Goal: Navigation & Orientation: Find specific page/section

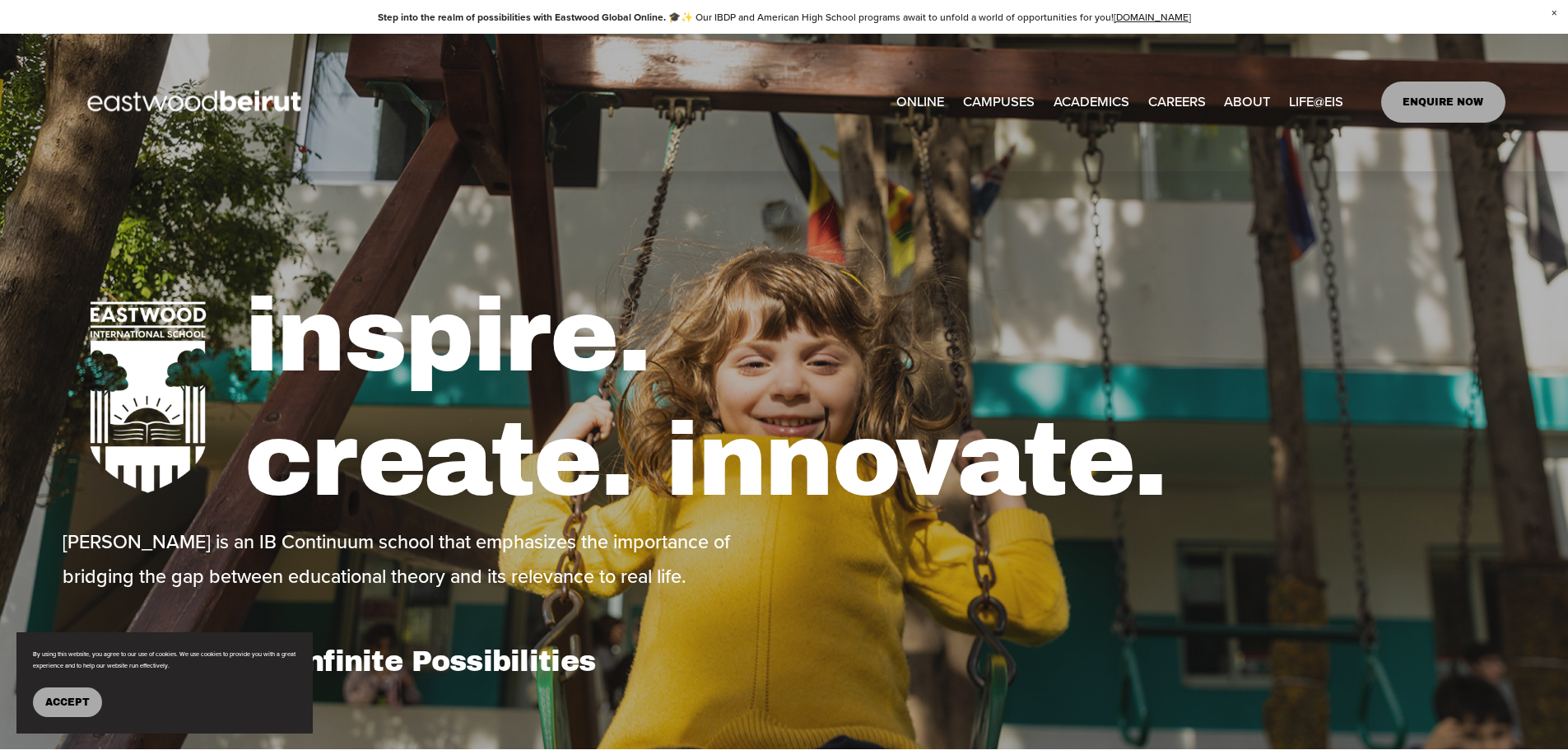
click at [38, 702] on button "Accept" at bounding box center [67, 702] width 69 height 29
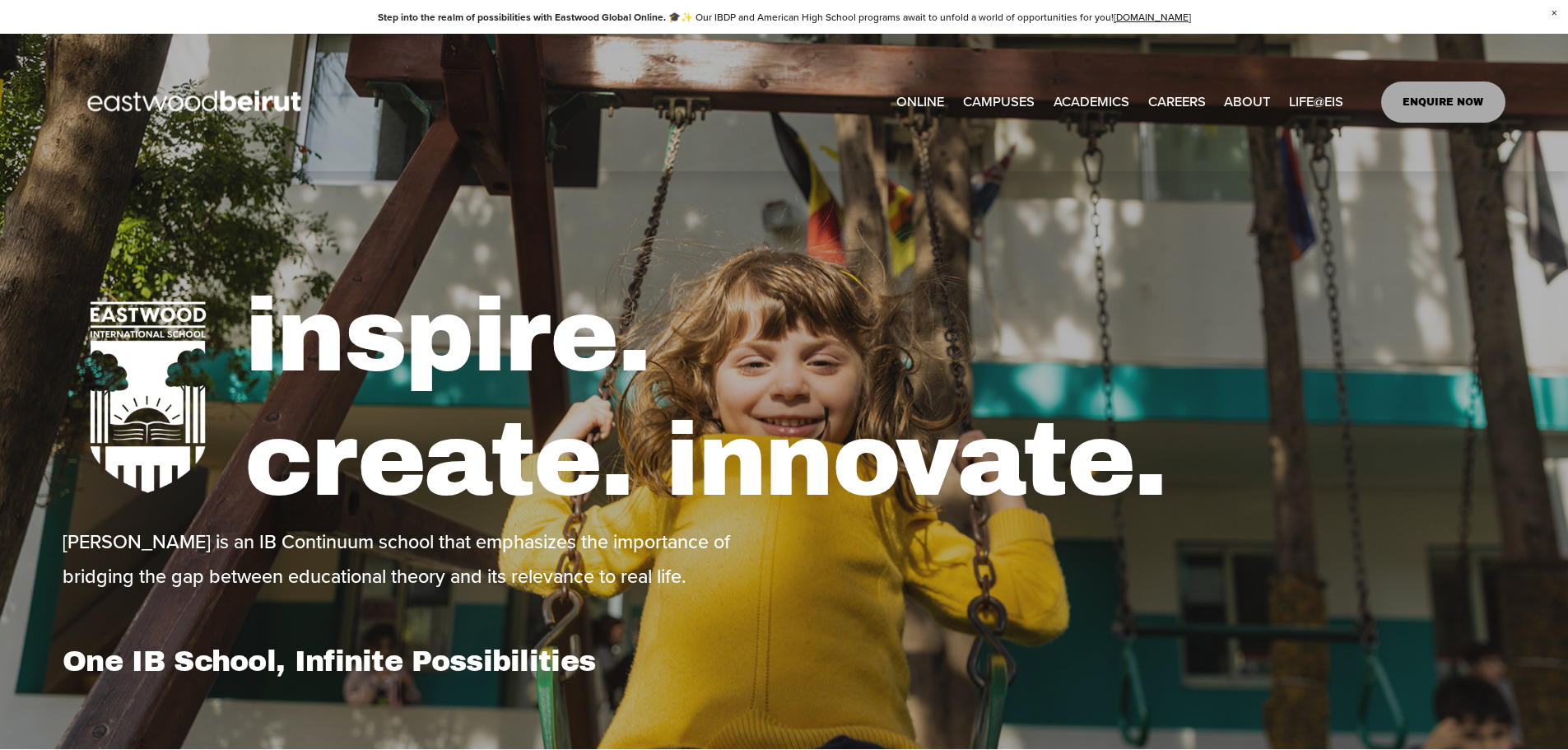
click at [0, 0] on link "EASTWOOD COLLEGE KAFARSHIMA" at bounding box center [0, 0] width 0 height 0
click at [0, 0] on link "[GEOGRAPHIC_DATA]" at bounding box center [0, 0] width 0 height 0
click at [814, 291] on h1 "inspire. create. innovate." at bounding box center [875, 398] width 1261 height 249
click at [0, 0] on span "Leadership" at bounding box center [0, 0] width 0 height 0
type input "*****"
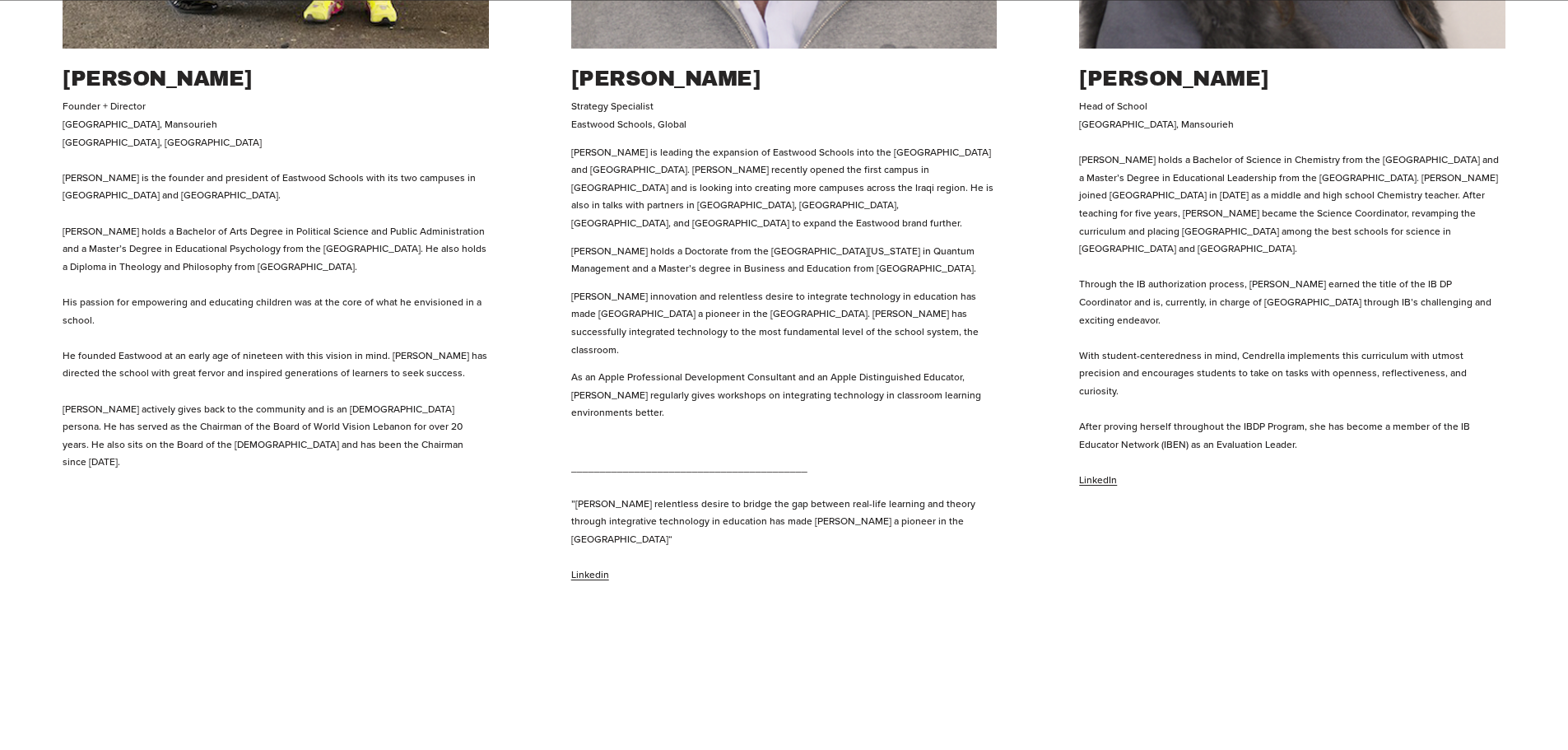
scroll to position [1235, 0]
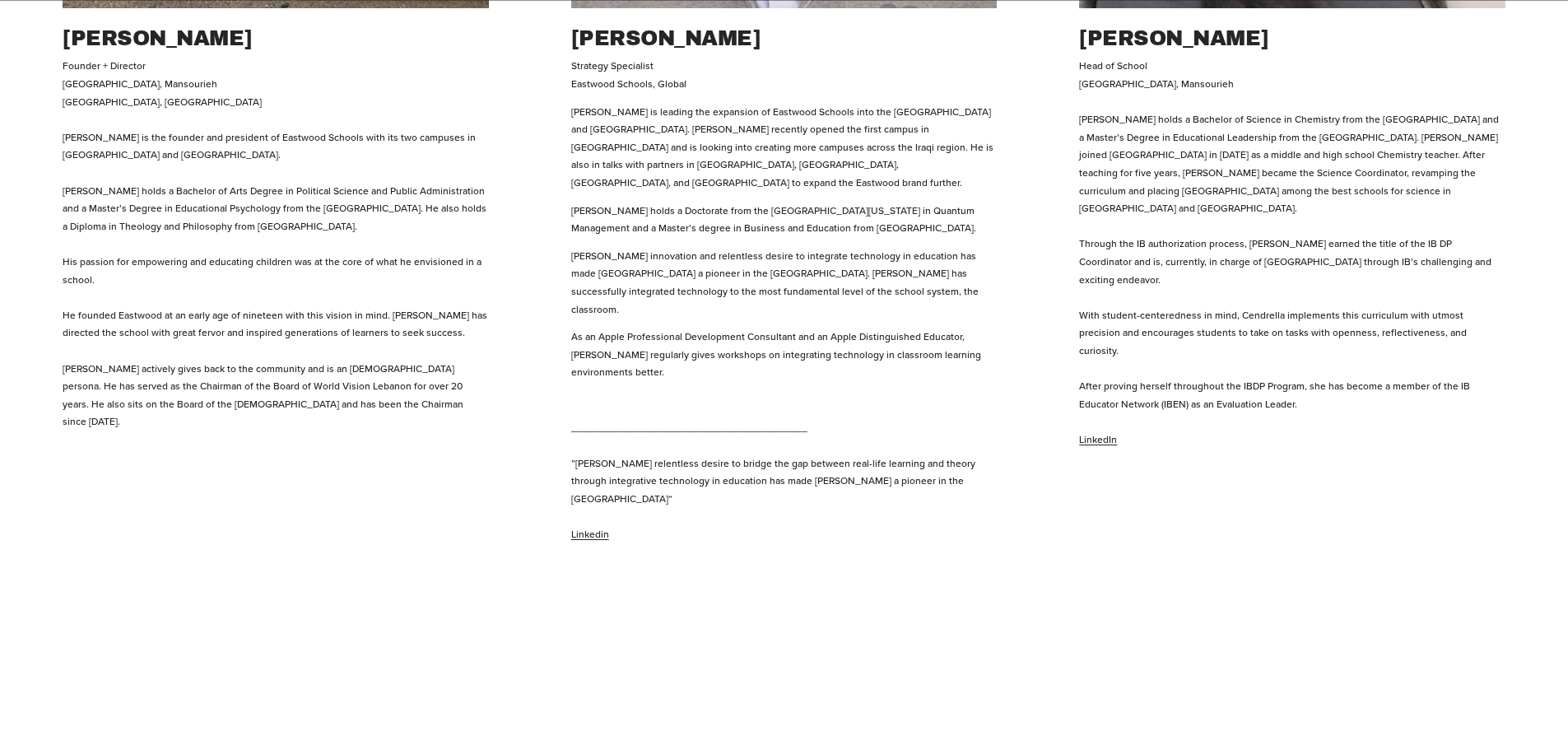
click at [1098, 432] on link "LinkedIn" at bounding box center [1098, 439] width 38 height 14
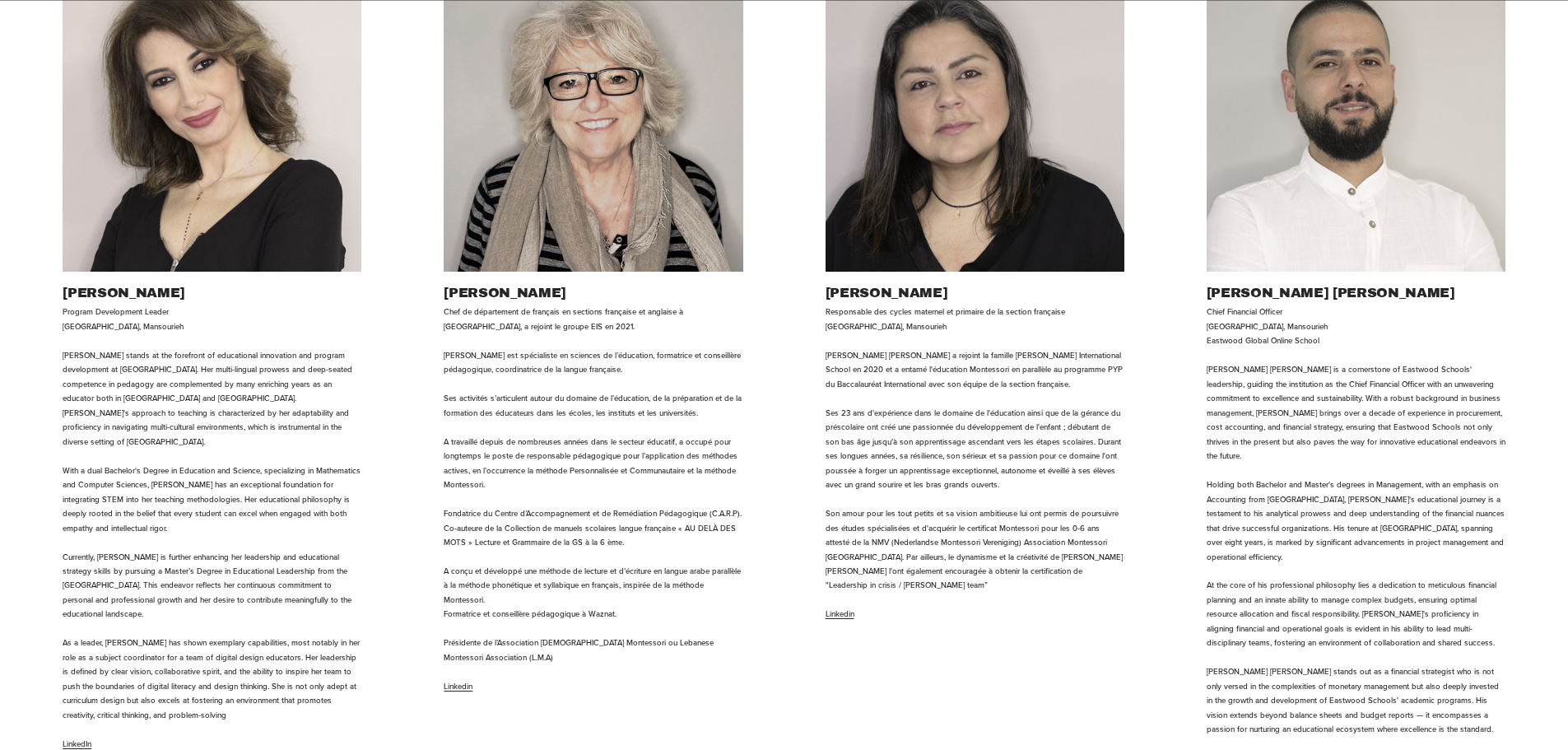
scroll to position [1975, 0]
